Goal: Find specific page/section: Find specific page/section

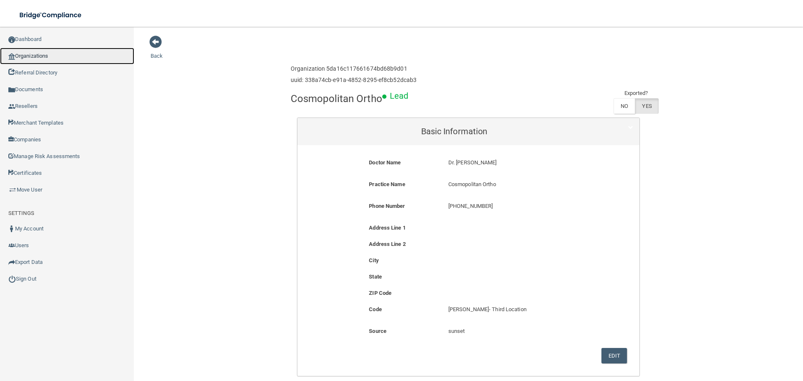
click at [32, 56] on link "Organizations" at bounding box center [67, 56] width 134 height 17
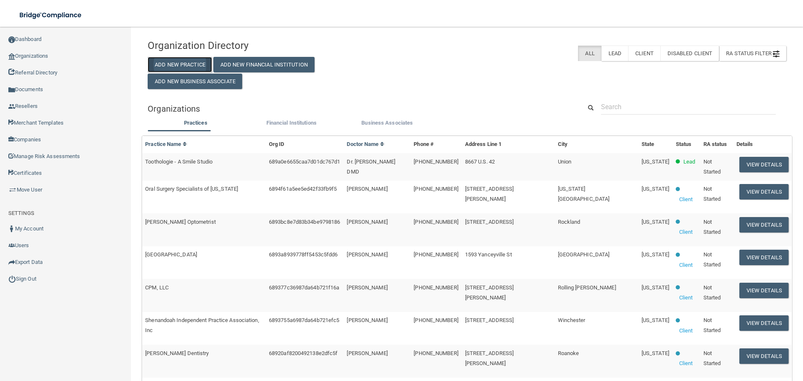
click at [177, 68] on button "Add New Practice" at bounding box center [180, 64] width 64 height 15
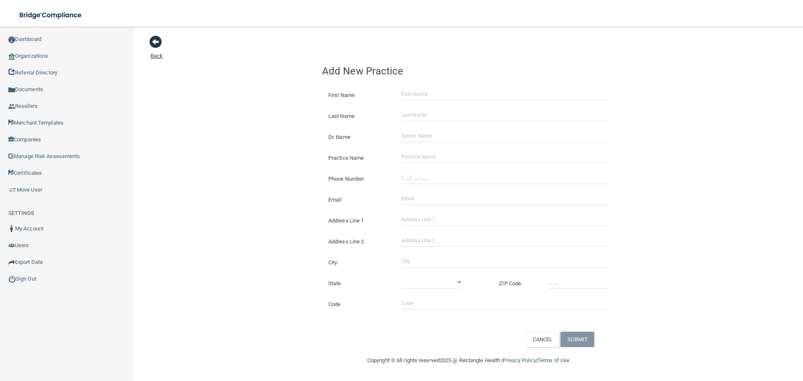
click at [156, 45] on span at bounding box center [155, 42] width 13 height 13
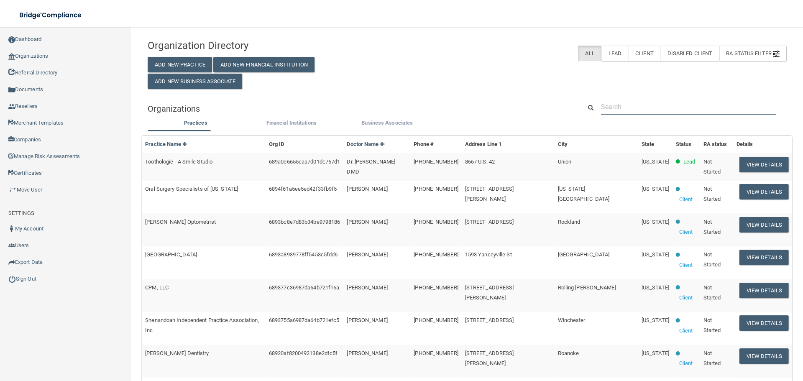
drag, startPoint x: 612, startPoint y: 100, endPoint x: 623, endPoint y: 102, distance: 11.1
click at [612, 100] on input "text" at bounding box center [688, 106] width 175 height 15
paste input "Applegate Dentistry"
type input "Applegate Dentistry"
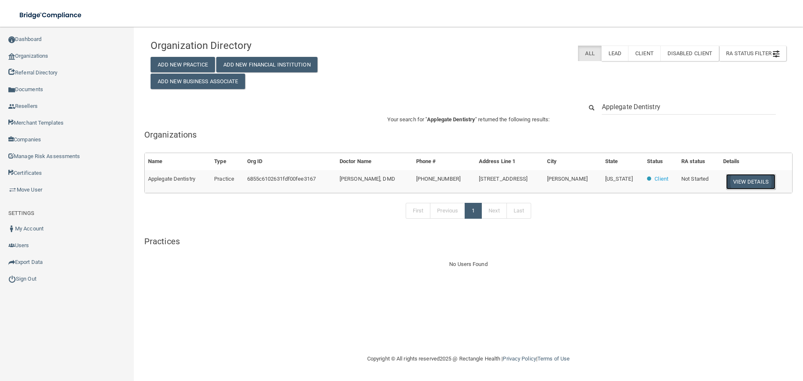
click at [743, 181] on button "View Details" at bounding box center [750, 181] width 49 height 15
